Goal: Transaction & Acquisition: Download file/media

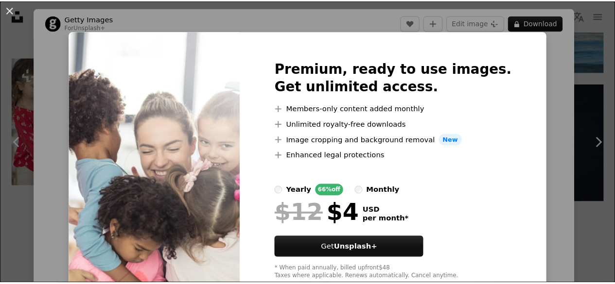
scroll to position [1767, 0]
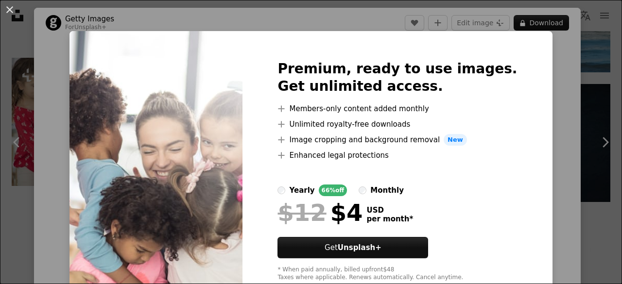
click at [576, 77] on div "An X shape Premium, ready to use images. Get unlimited access. A plus sign Memb…" at bounding box center [311, 142] width 622 height 284
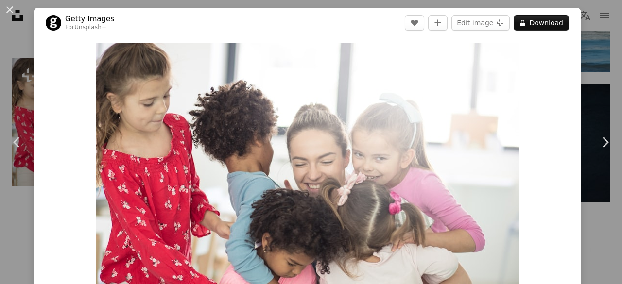
click at [588, 80] on div "An X shape Chevron left Chevron right Getty Images For Unsplash+ A heart A plus…" at bounding box center [311, 142] width 622 height 284
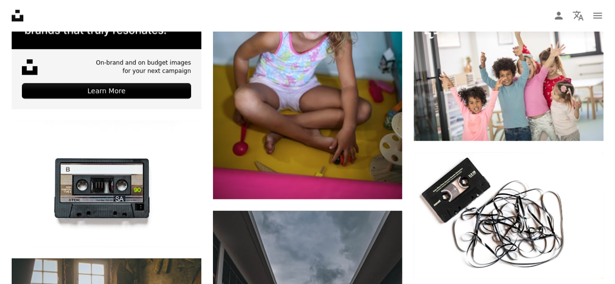
scroll to position [2222, 0]
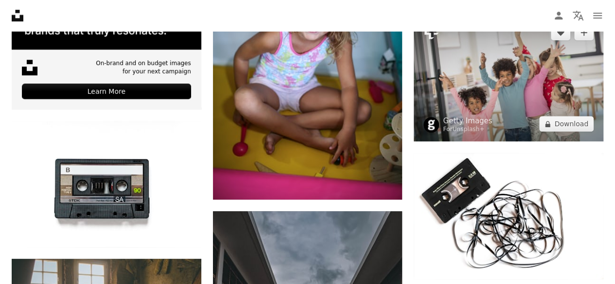
click at [563, 80] on img at bounding box center [509, 78] width 190 height 126
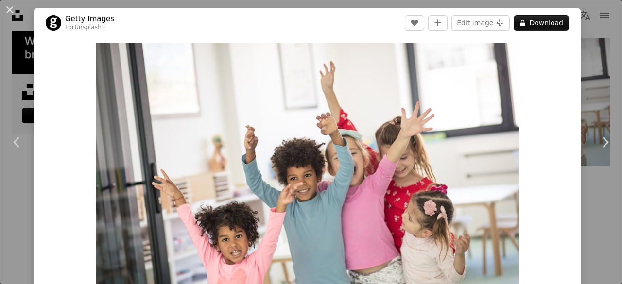
click at [598, 62] on div "An X shape Chevron left Chevron right Getty Images For Unsplash+ A heart A plus…" at bounding box center [311, 142] width 622 height 284
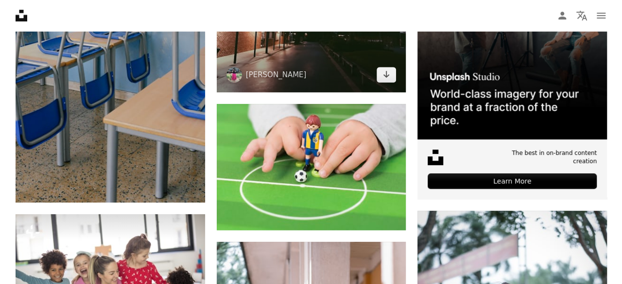
scroll to position [318, 0]
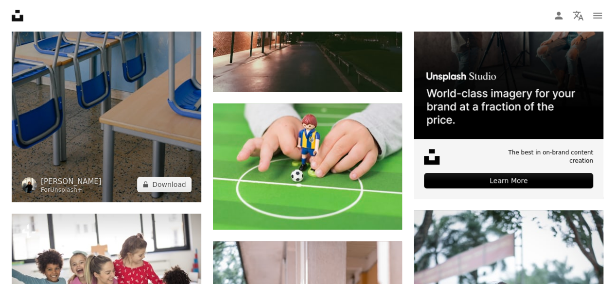
click at [140, 138] on img at bounding box center [107, 75] width 190 height 252
